Goal: Task Accomplishment & Management: Use online tool/utility

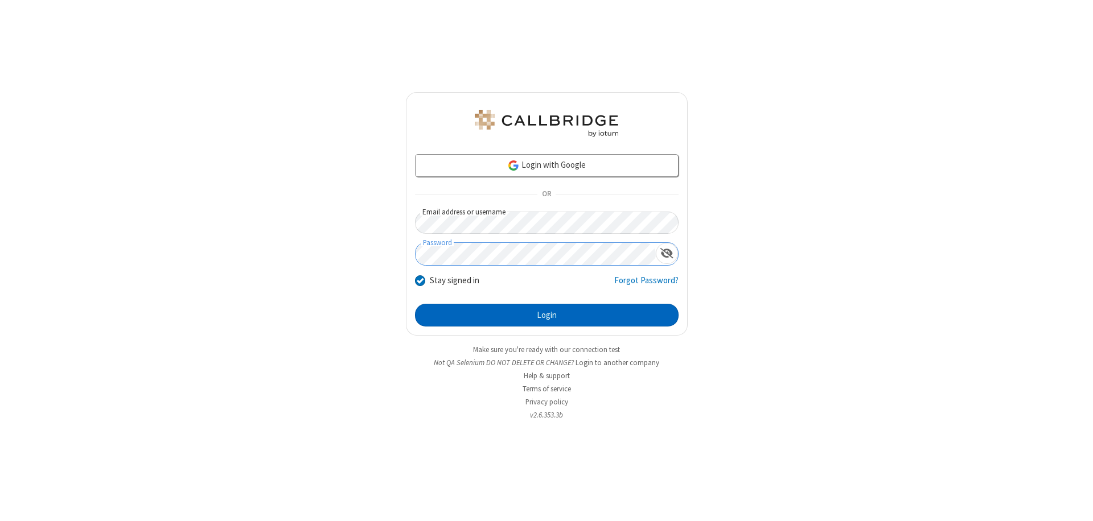
click at [546, 315] on button "Login" at bounding box center [546, 315] width 263 height 23
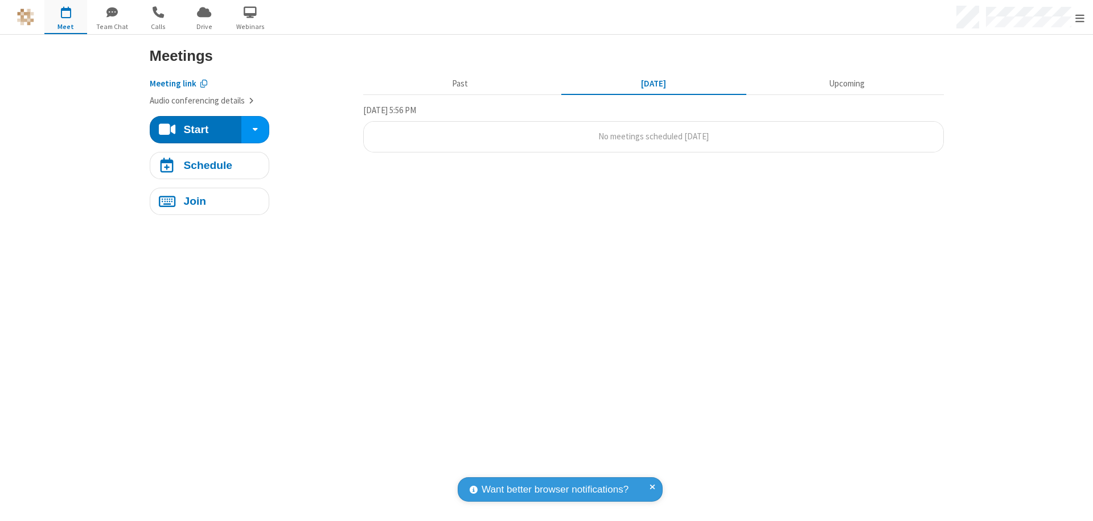
click at [1079, 18] on span "Open menu" at bounding box center [1079, 18] width 9 height 11
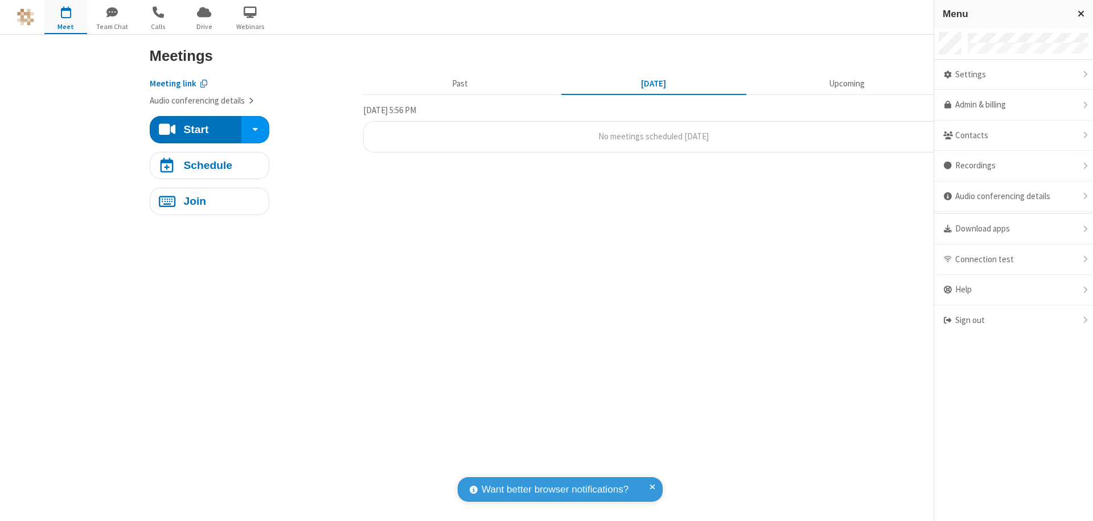
click at [204, 26] on span "Drive" at bounding box center [204, 27] width 43 height 10
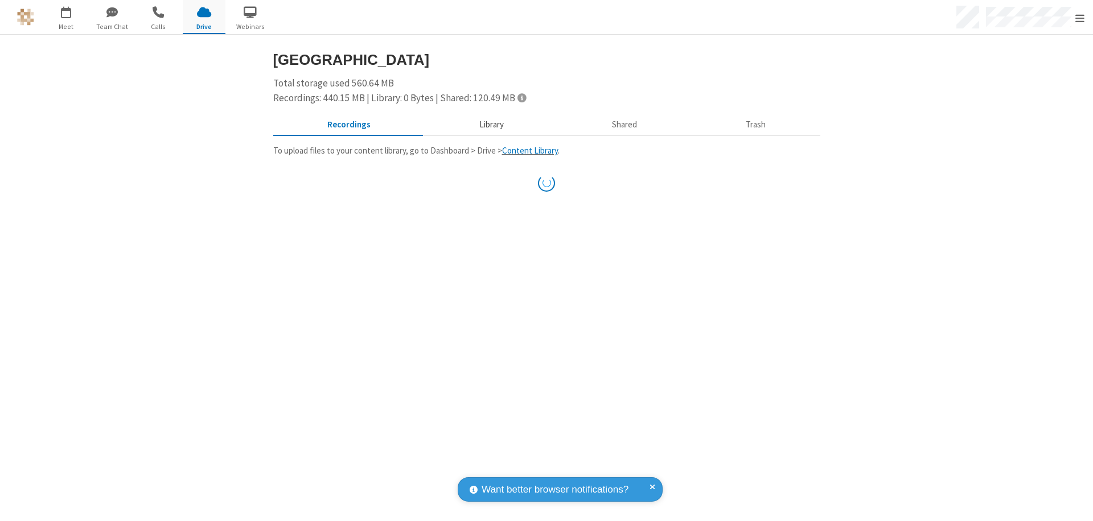
click at [489, 125] on button "Library" at bounding box center [491, 125] width 133 height 22
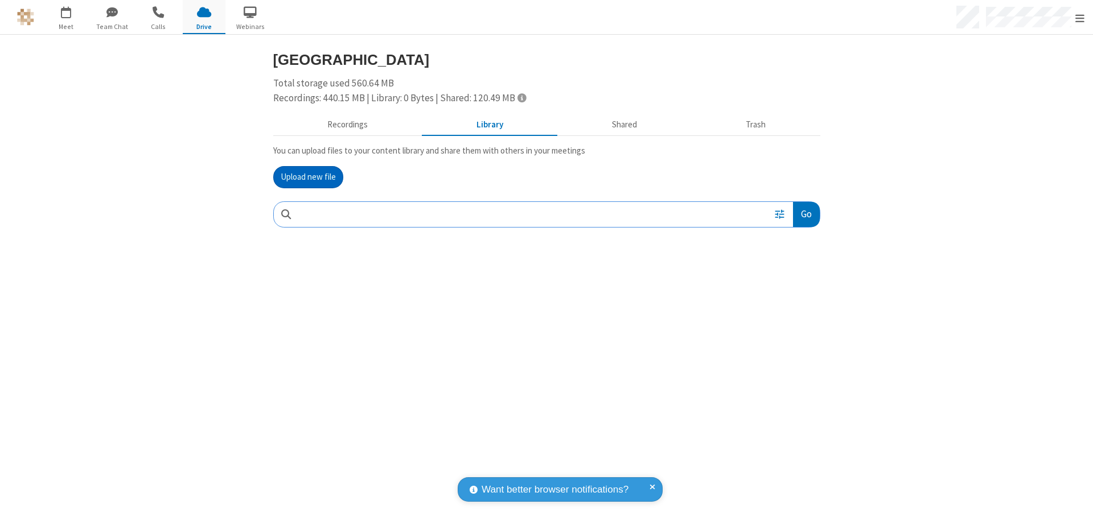
click at [308, 177] on button "Upload new file" at bounding box center [308, 177] width 70 height 23
click at [796, 289] on span "Move to trash" at bounding box center [797, 289] width 8 height 10
